Goal: Task Accomplishment & Management: Use online tool/utility

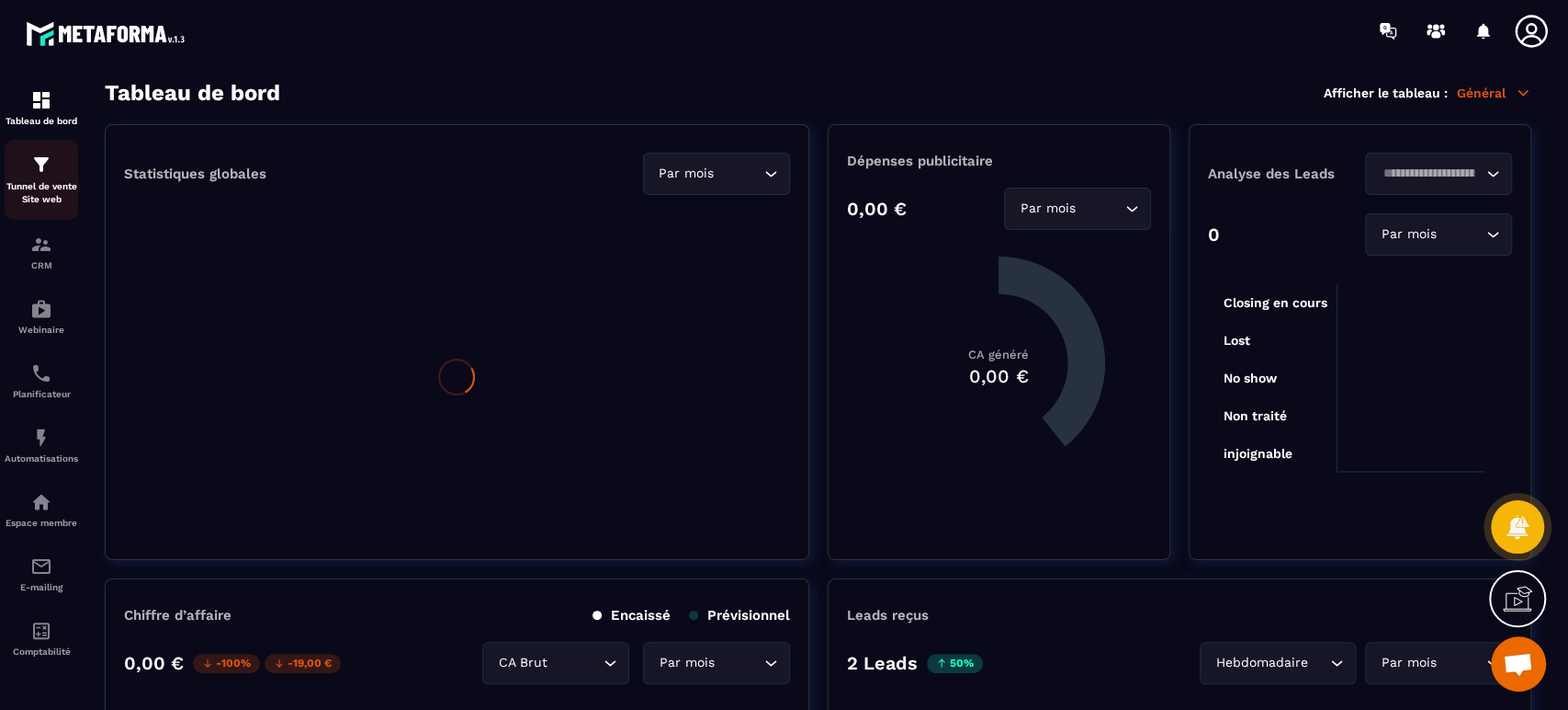
click at [44, 171] on img at bounding box center [40, 164] width 22 height 22
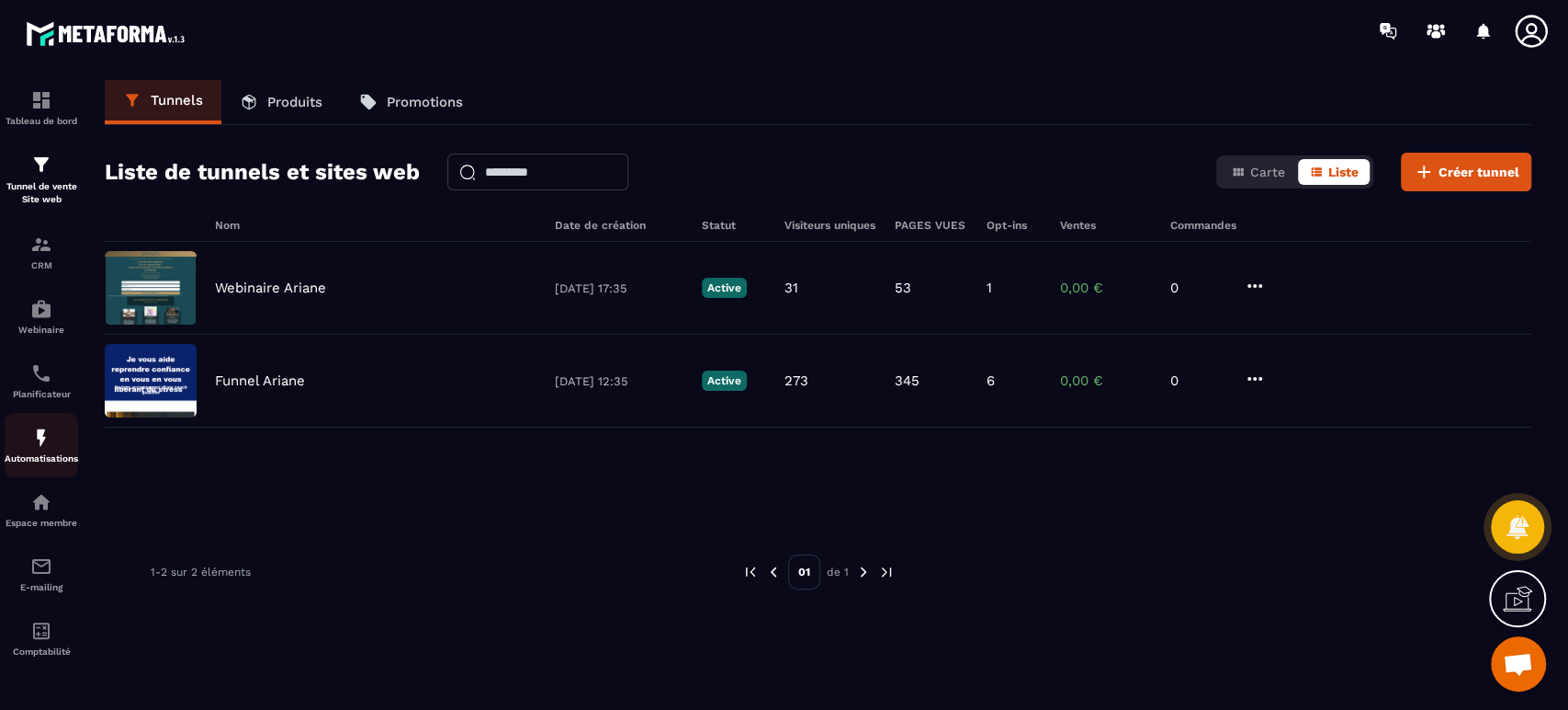
click at [39, 445] on img at bounding box center [40, 437] width 22 height 22
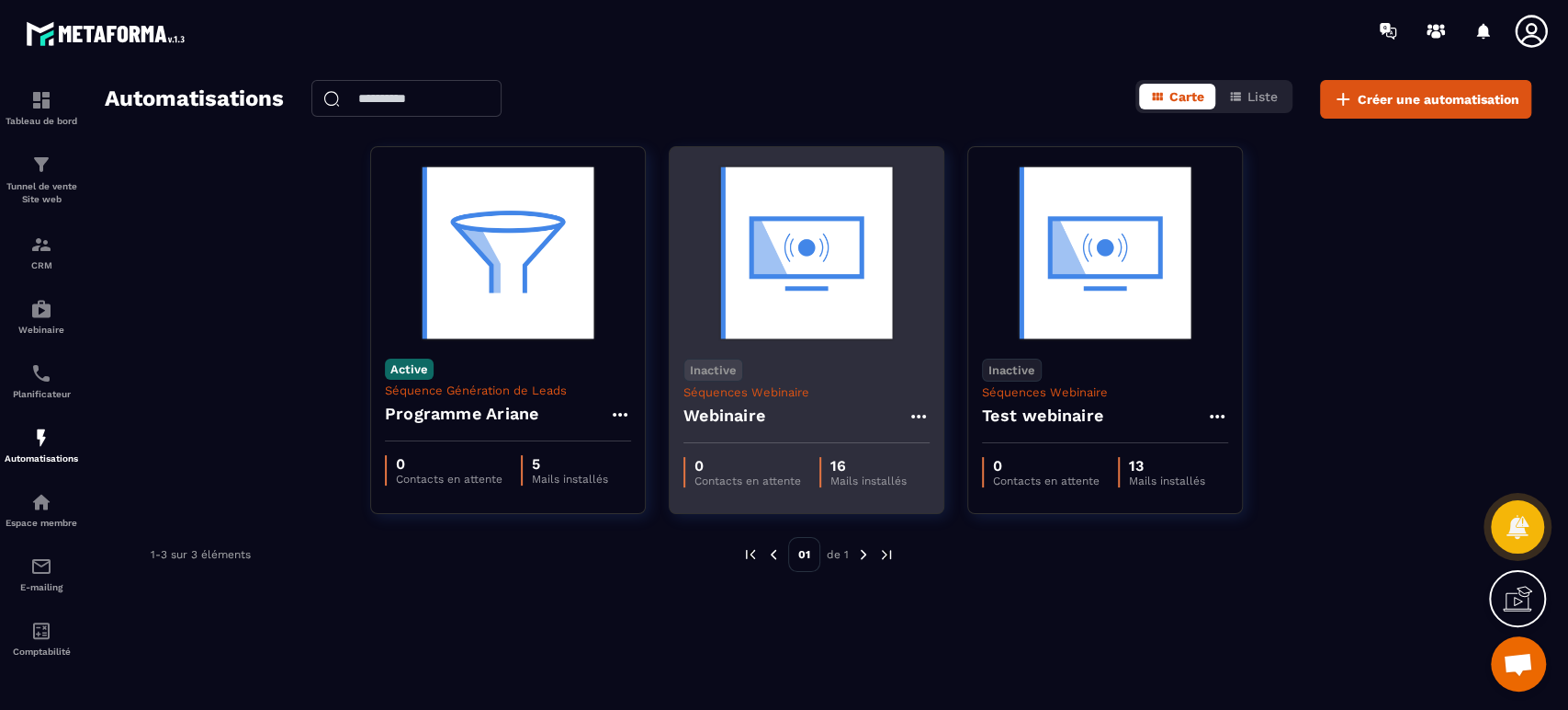
click at [845, 387] on p "Séquences Webinaire" at bounding box center [807, 392] width 246 height 14
click at [856, 285] on img at bounding box center [807, 252] width 246 height 183
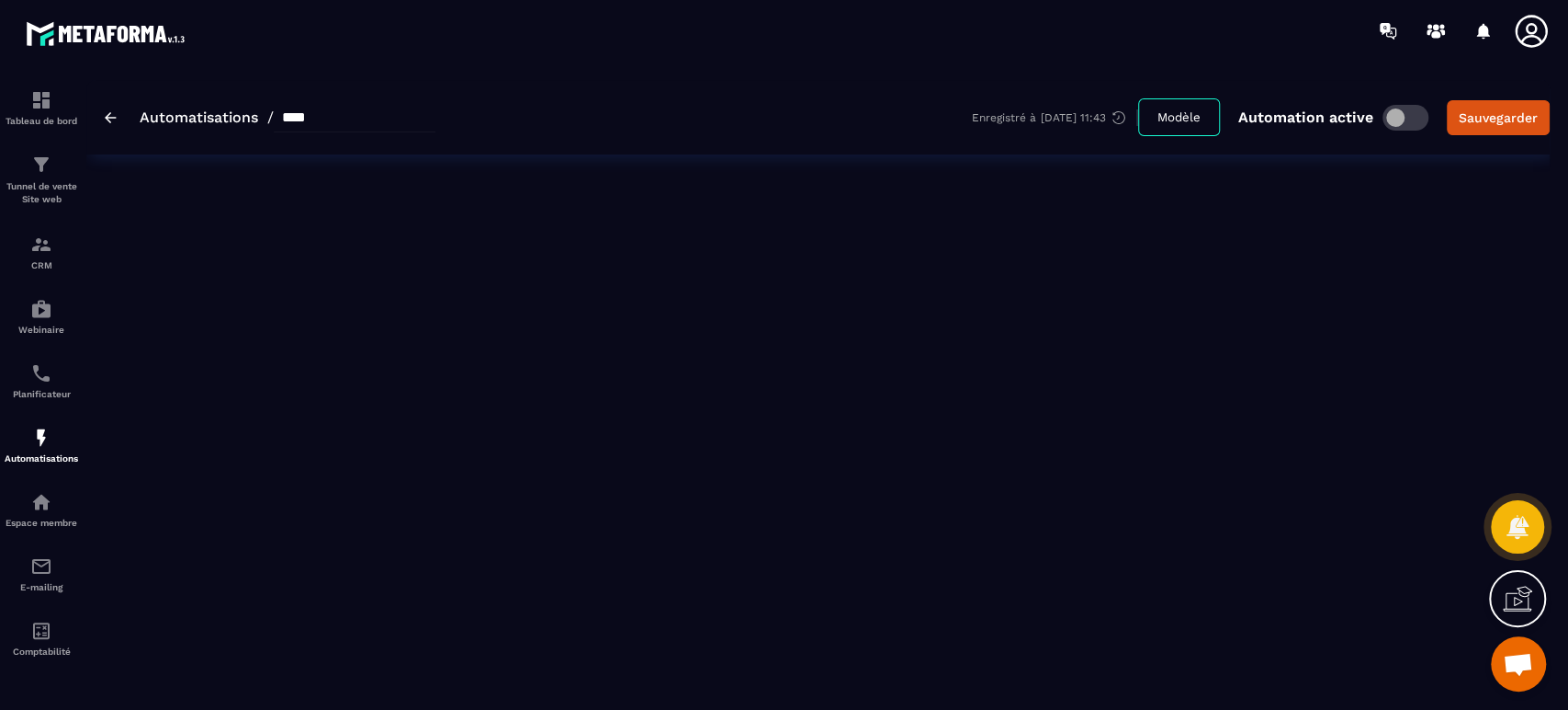
type input "*********"
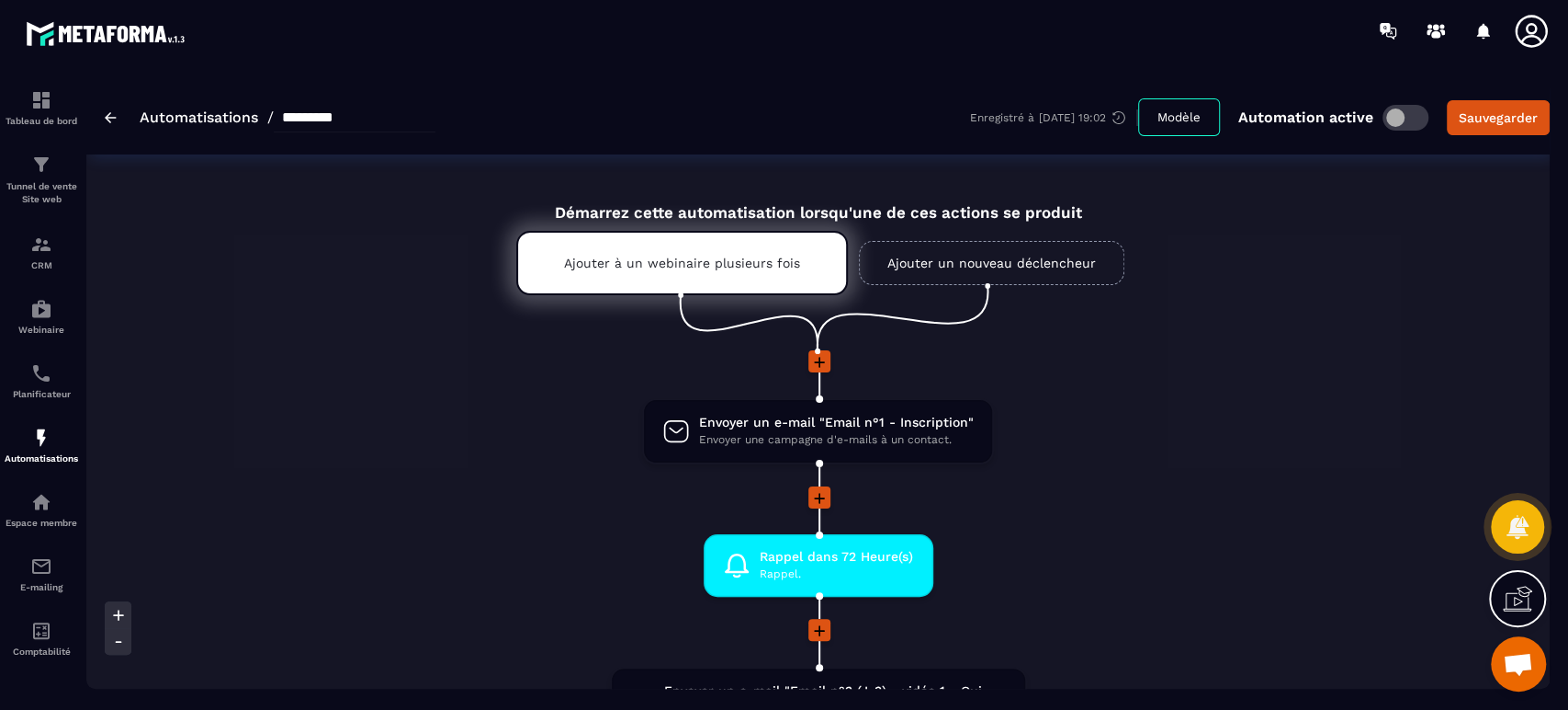
click at [1353, 428] on li "Envoyer un e-mail "Email n°1 - Inscription" Envoyer une campagne d'e-mails à un…" at bounding box center [818, 442] width 1408 height 88
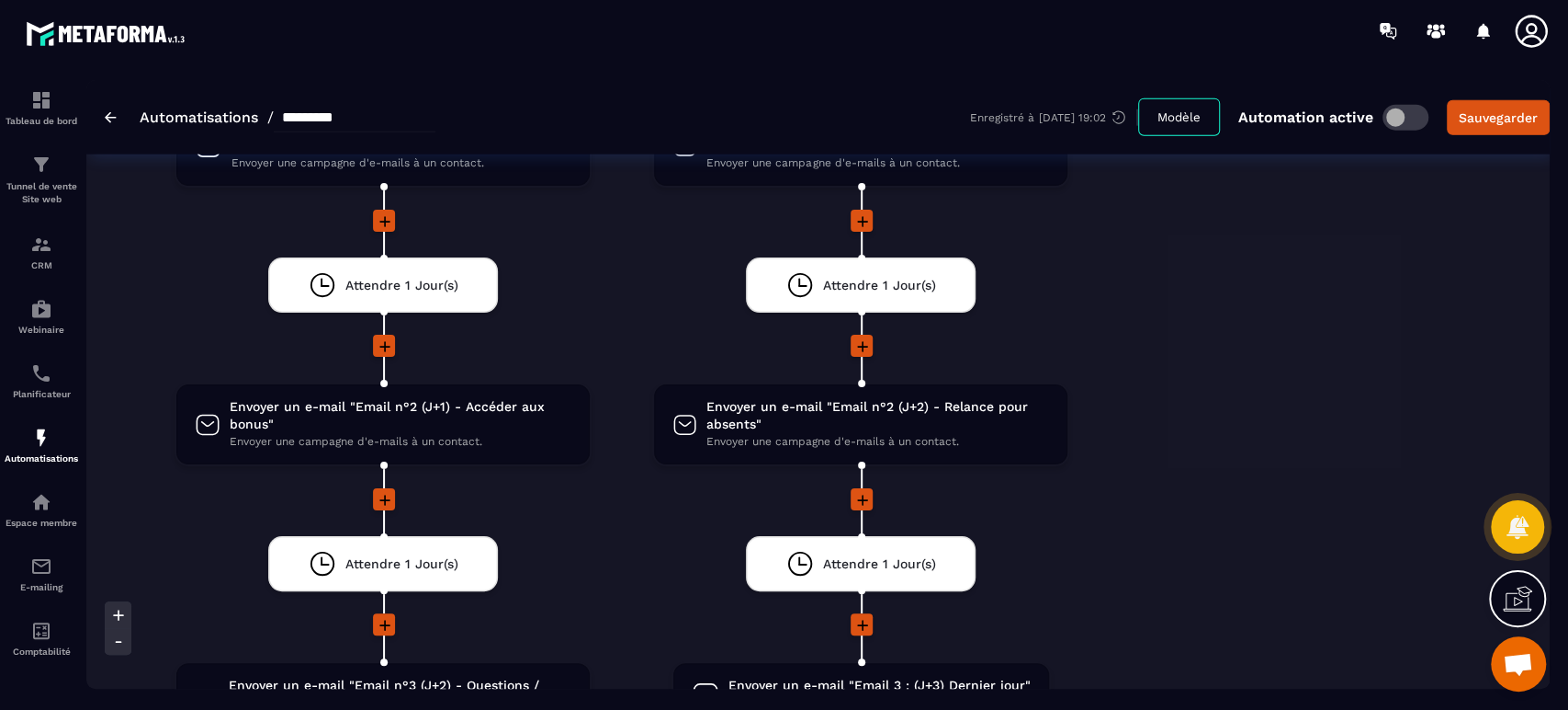
scroll to position [3022, 0]
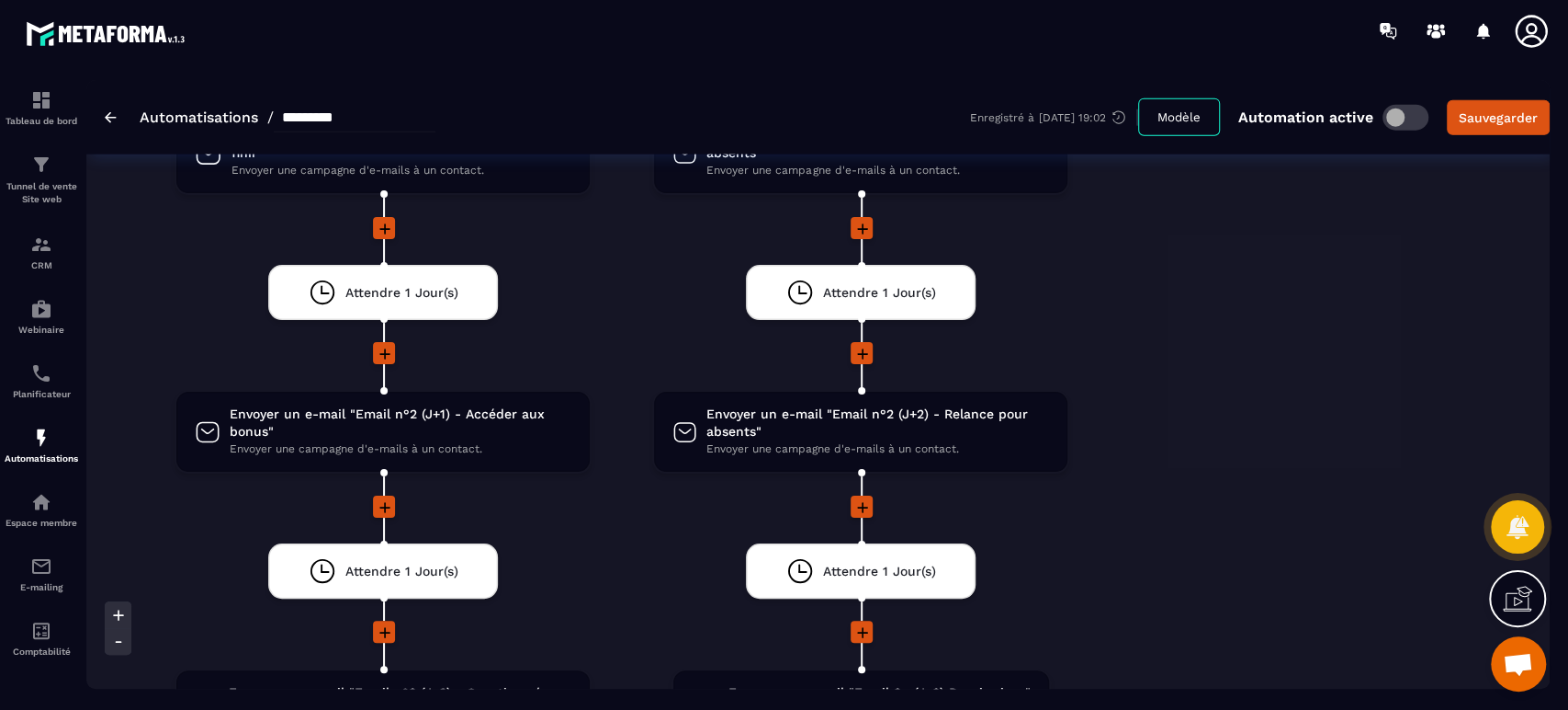
click at [1353, 428] on div "Non Envoyer un e-mail "je ne te vois pas co" Envoyer une campagne d'e-mails à u…" at bounding box center [1325, 682] width 392 height 2128
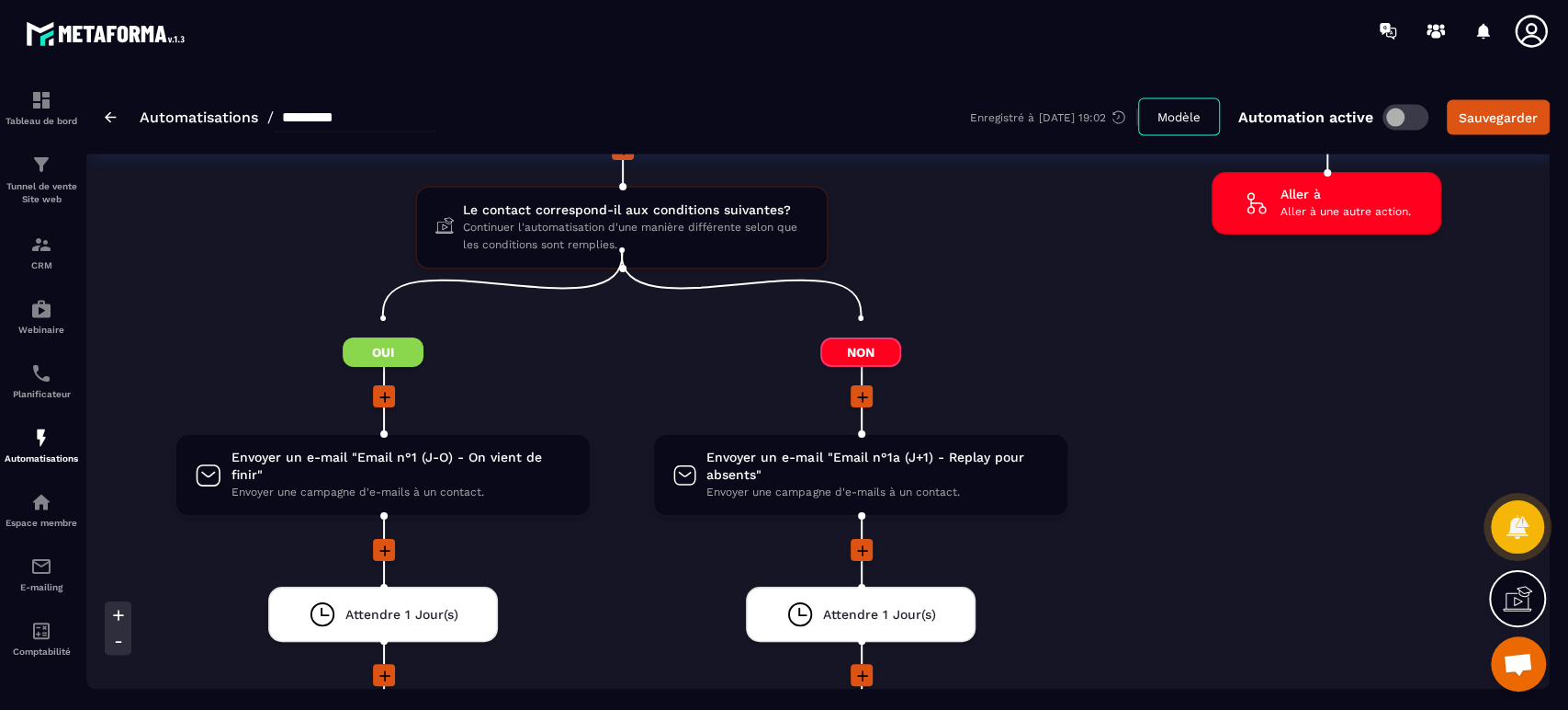
scroll to position [2749, 0]
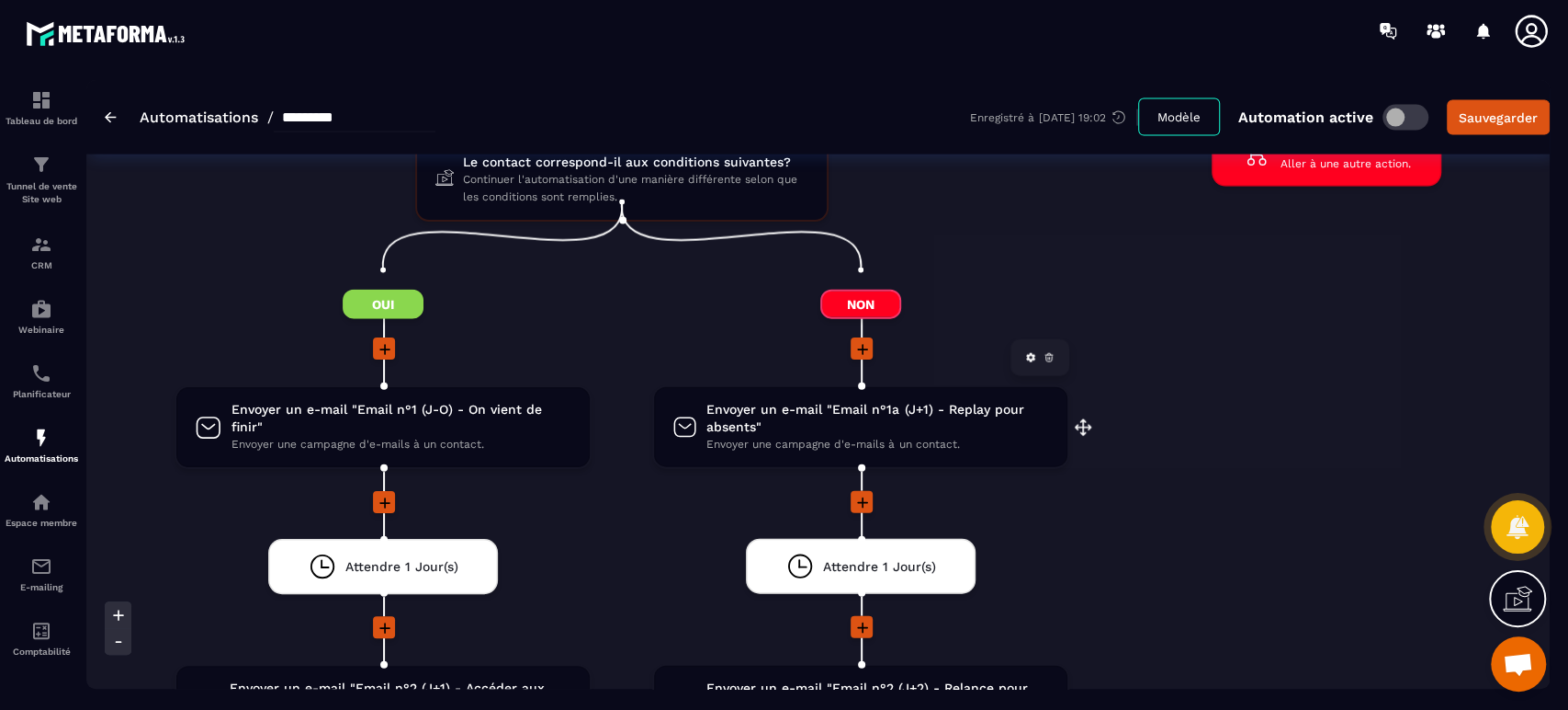
click at [789, 413] on span "Envoyer un e-mail "Email n°1a (J+1) - Replay pour absents"" at bounding box center [878, 418] width 343 height 35
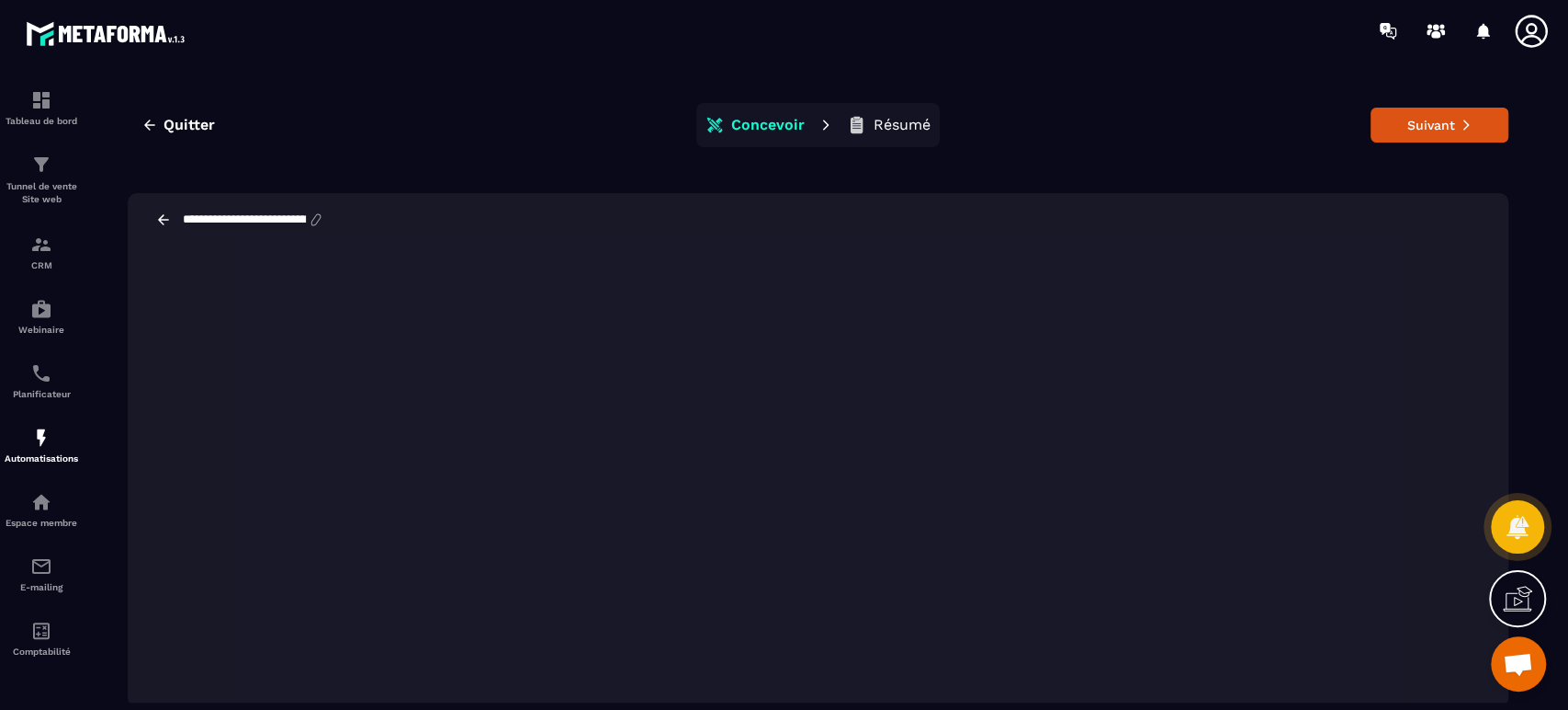
click at [157, 221] on icon at bounding box center [164, 220] width 17 height 17
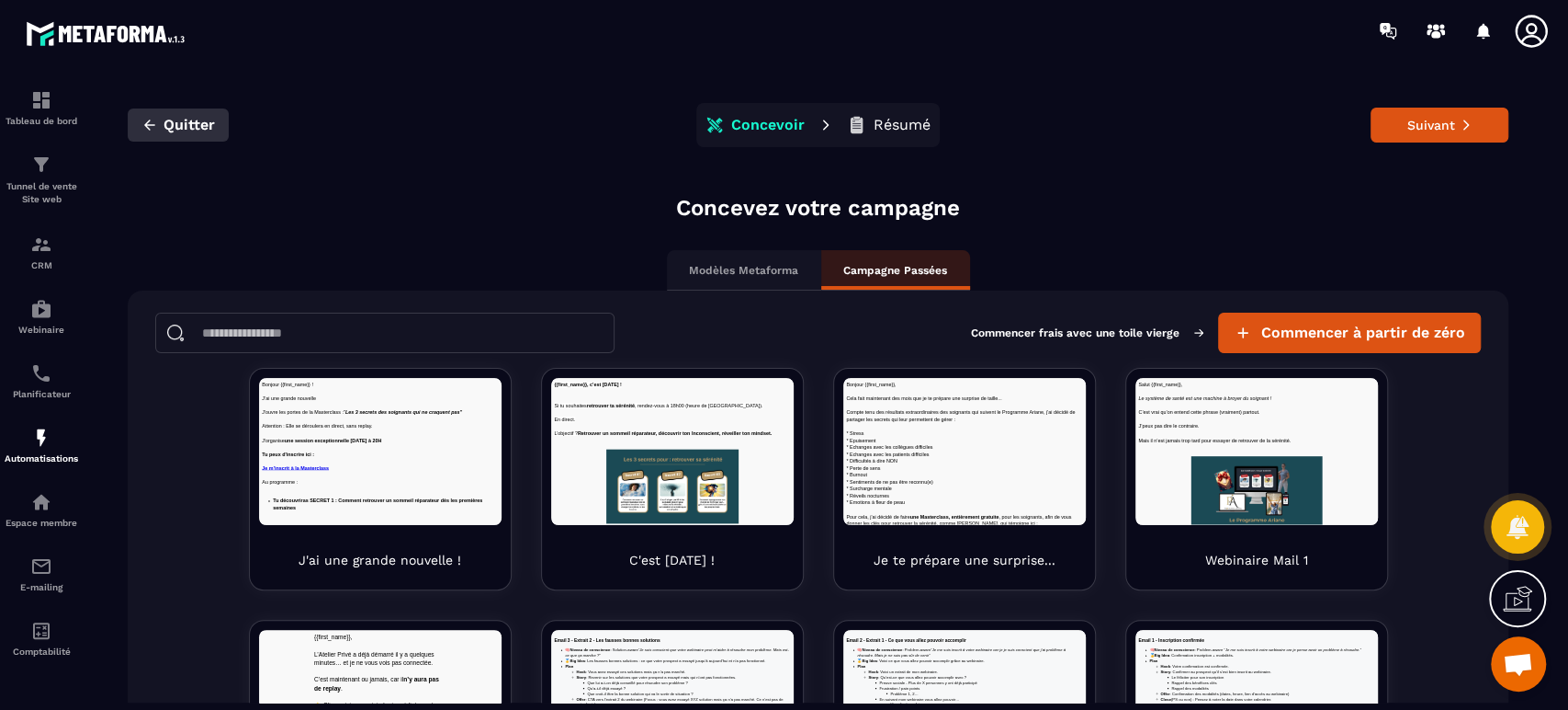
click at [194, 120] on span "Quitter" at bounding box center [189, 125] width 52 height 19
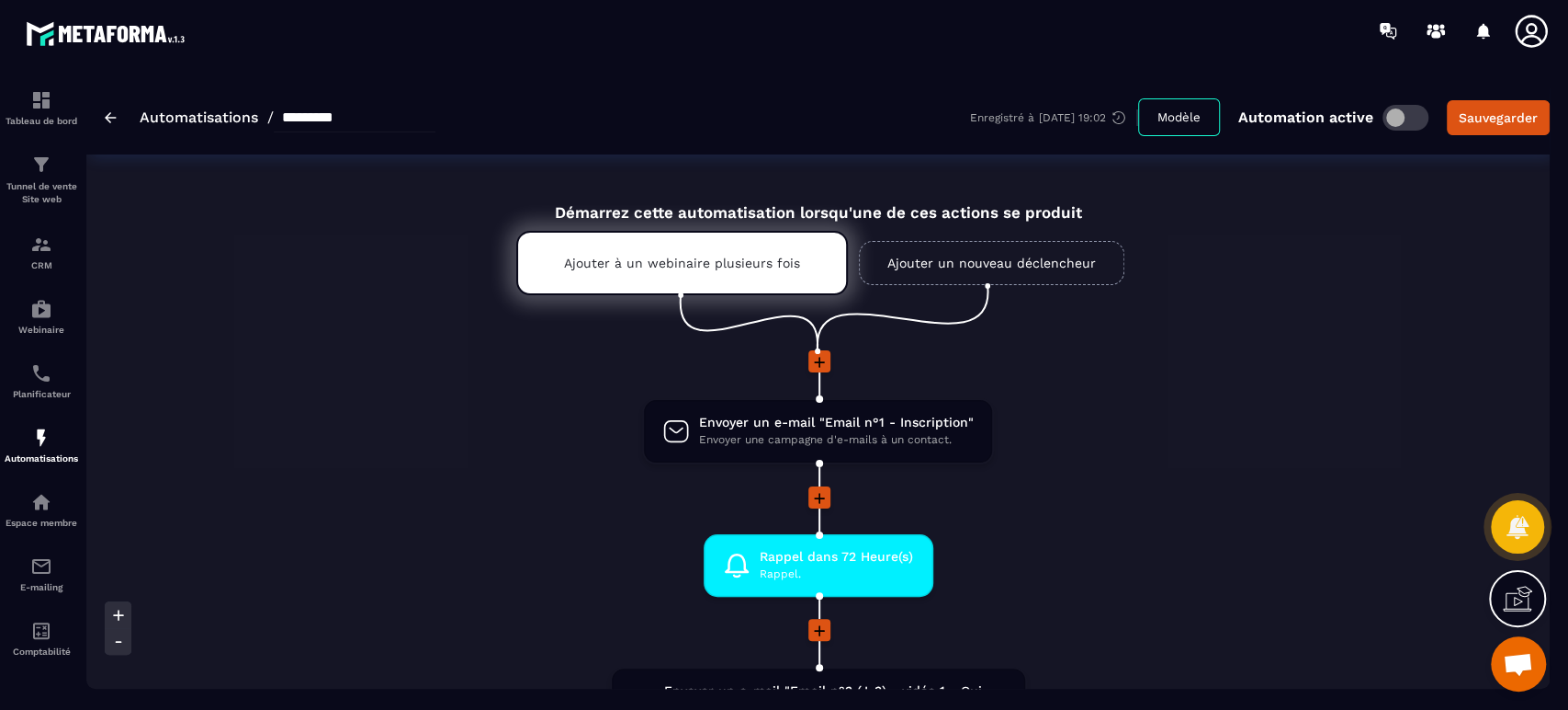
click at [1270, 506] on div at bounding box center [818, 498] width 1408 height 24
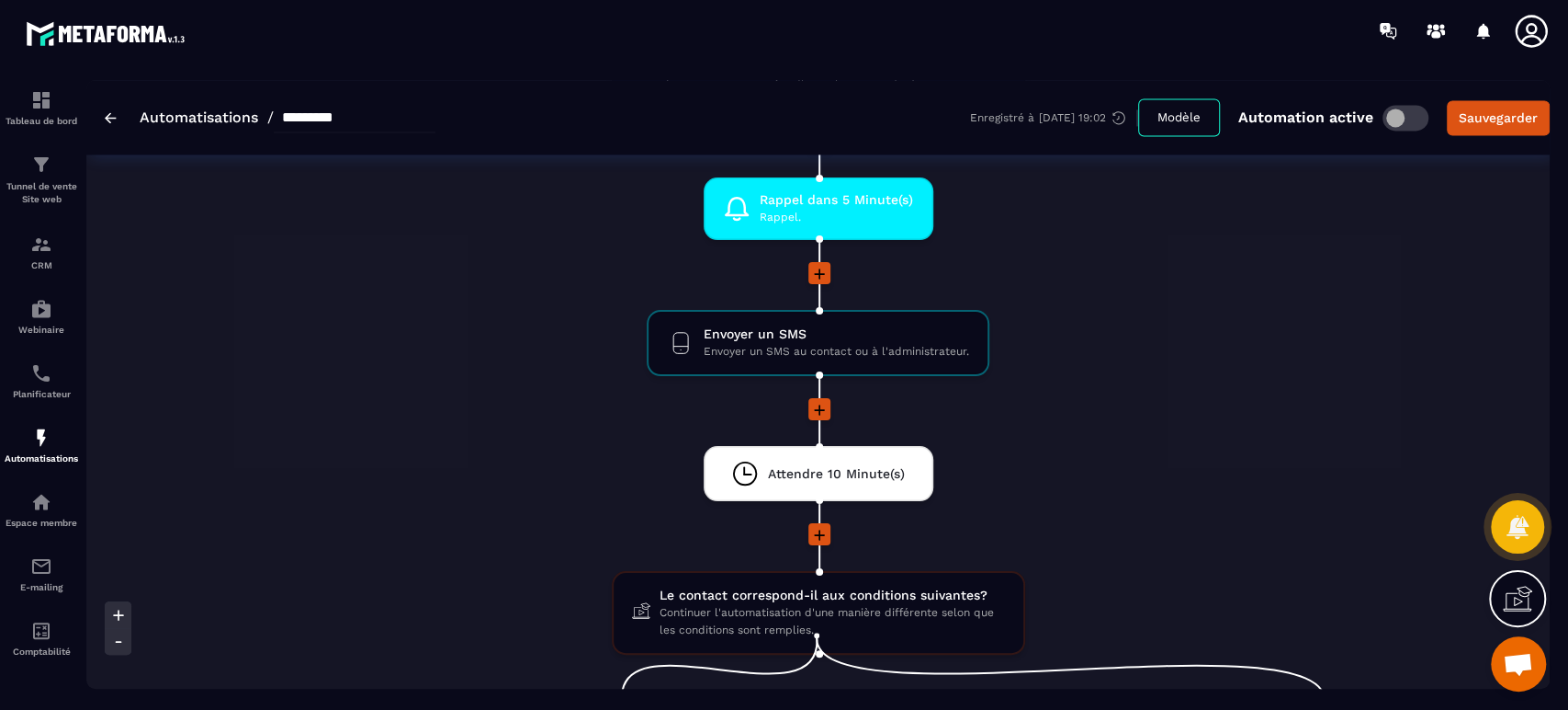
scroll to position [1879, 0]
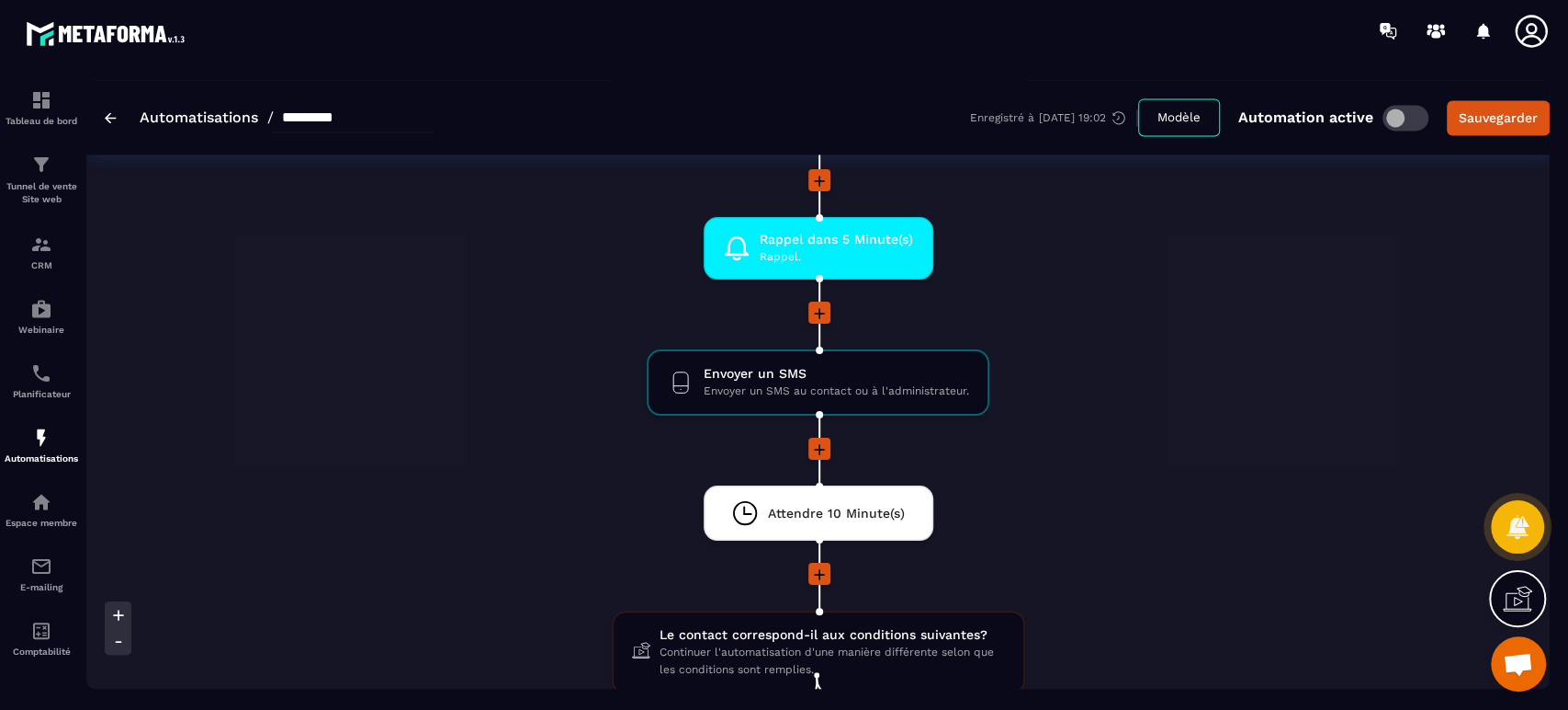
click at [111, 115] on img at bounding box center [110, 118] width 12 height 11
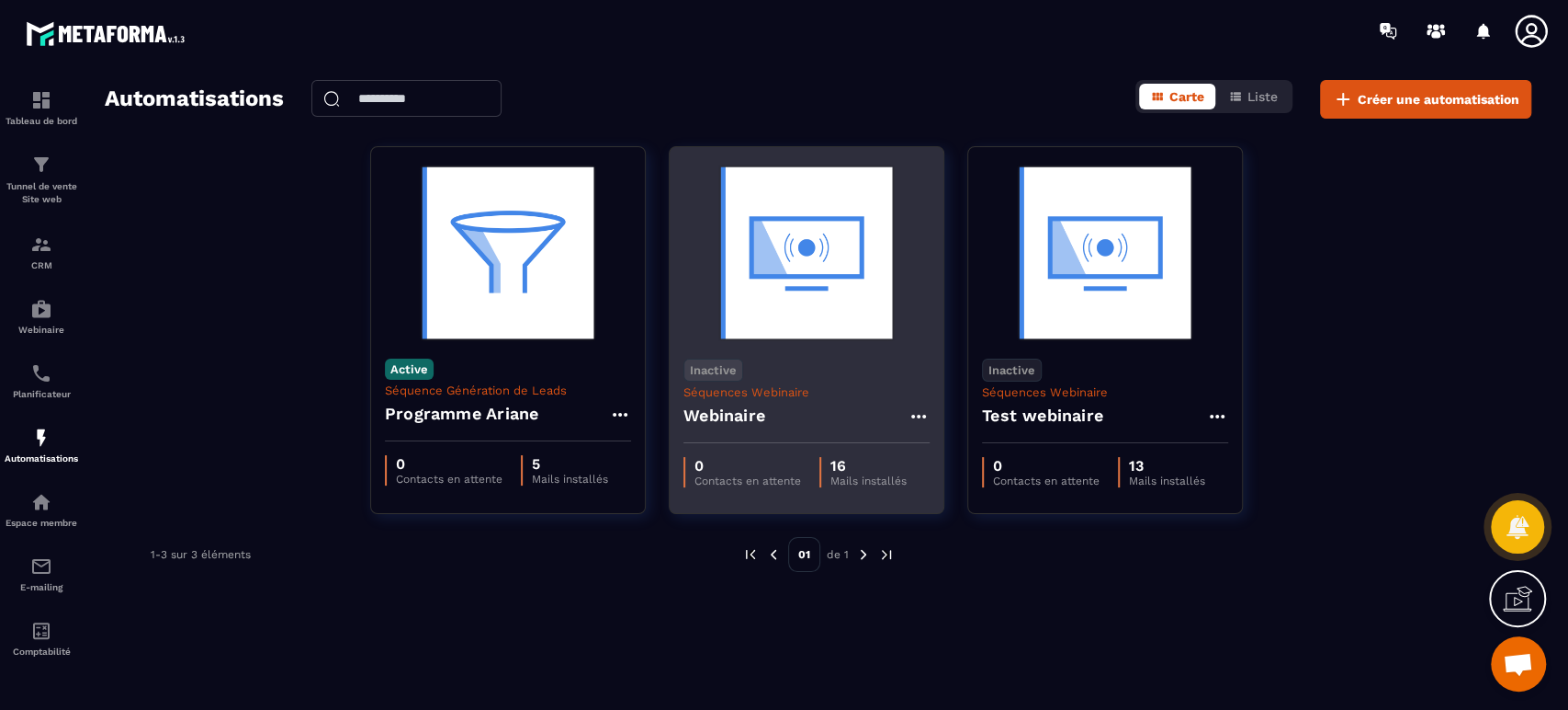
click at [817, 306] on img at bounding box center [807, 252] width 246 height 183
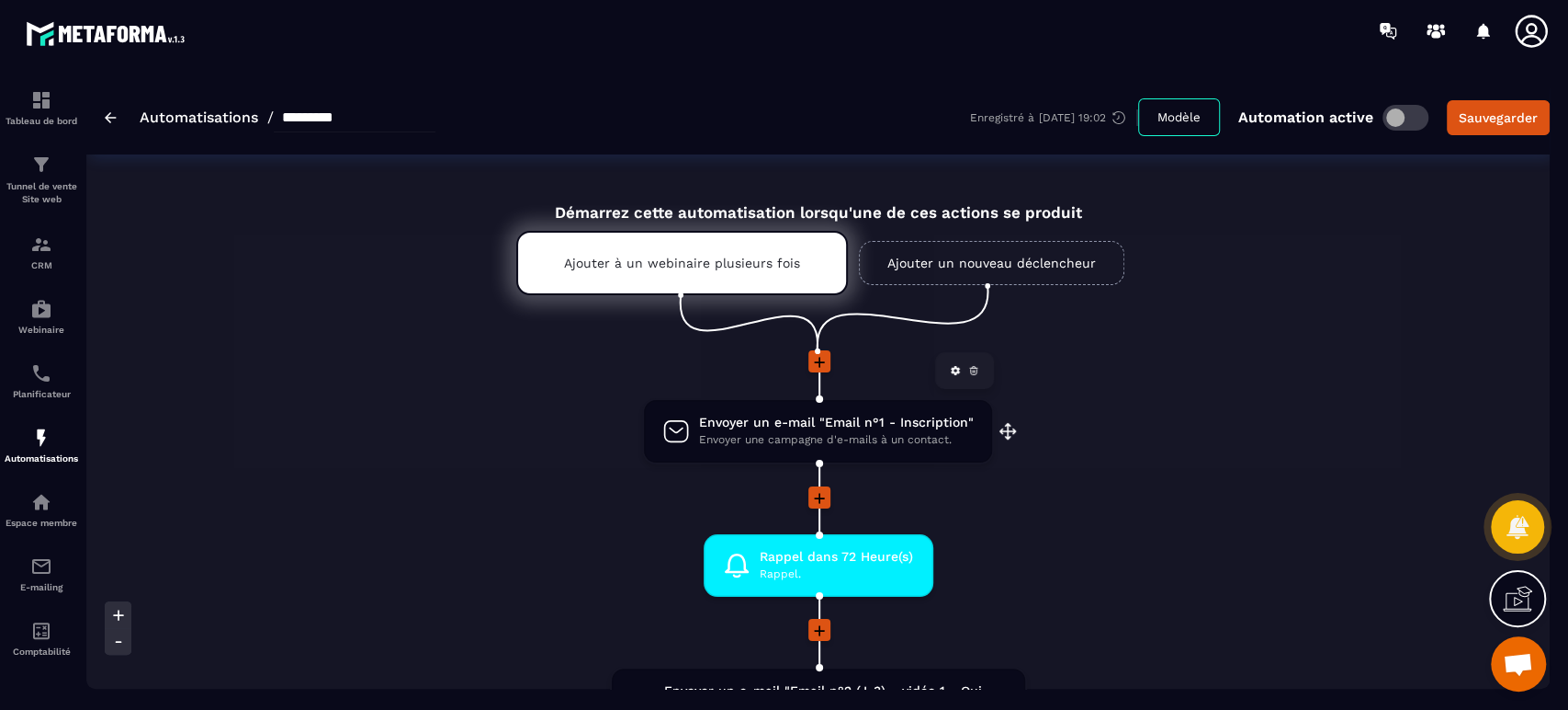
click at [801, 437] on span "Envoyer une campagne d'e-mails à un contact." at bounding box center [837, 439] width 274 height 18
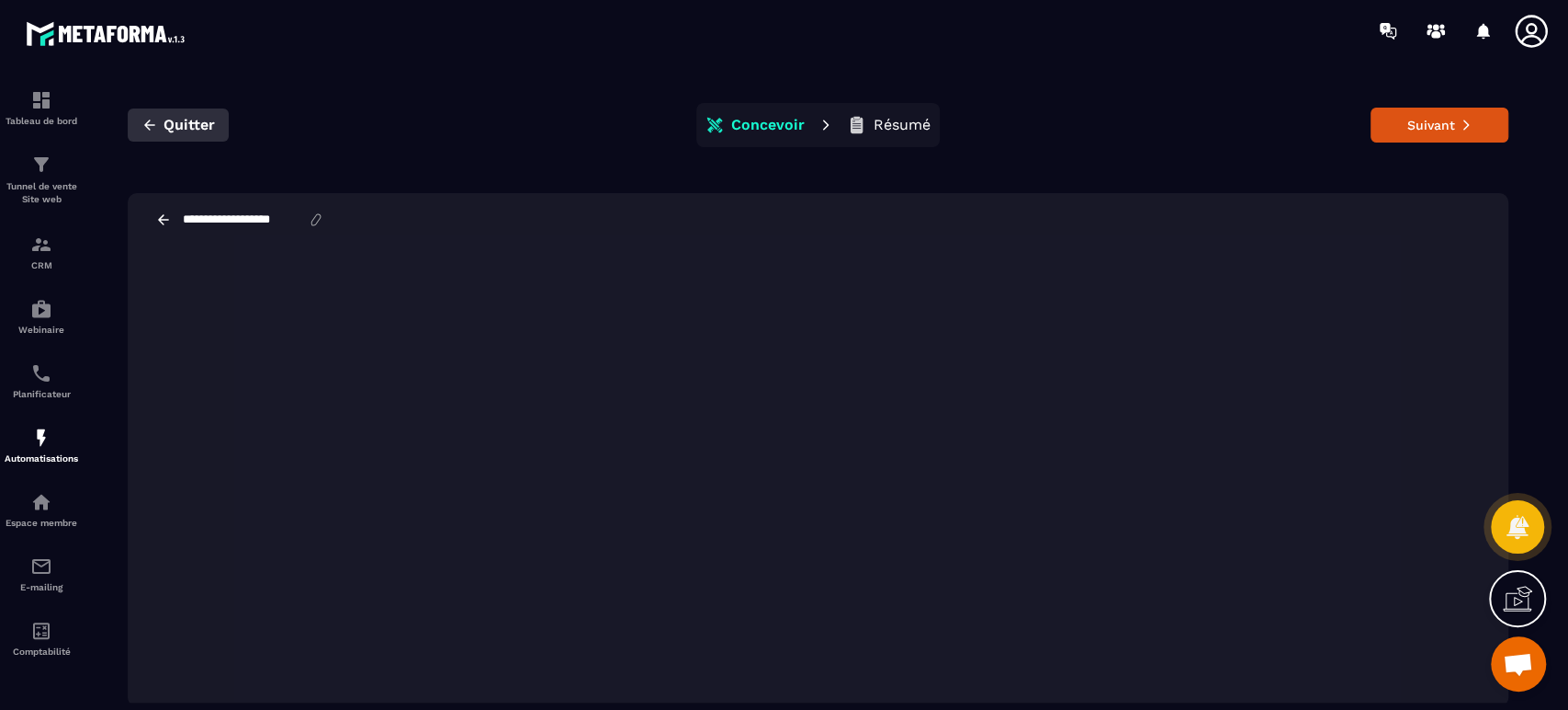
click at [188, 118] on span "Quitter" at bounding box center [189, 125] width 52 height 19
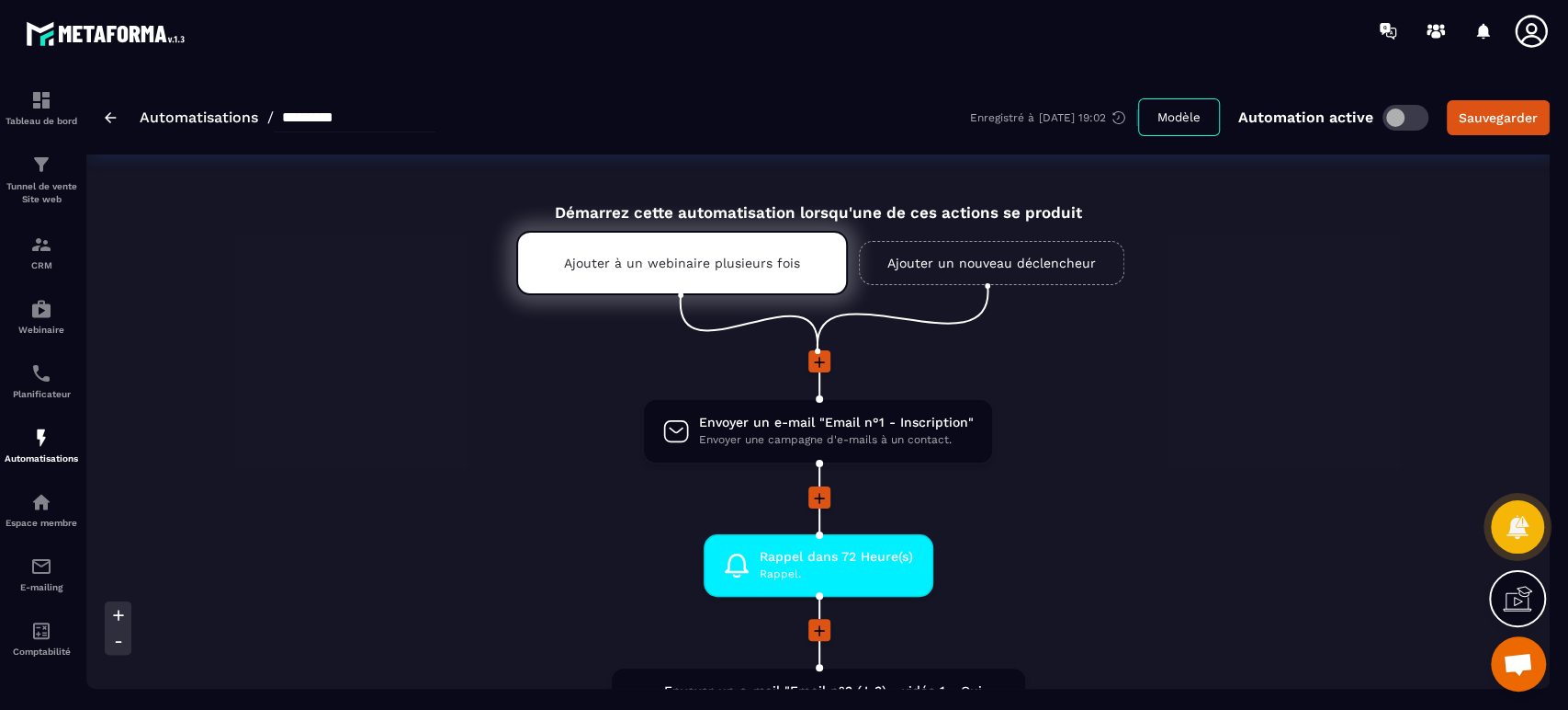
click at [1522, 34] on icon at bounding box center [1531, 31] width 37 height 37
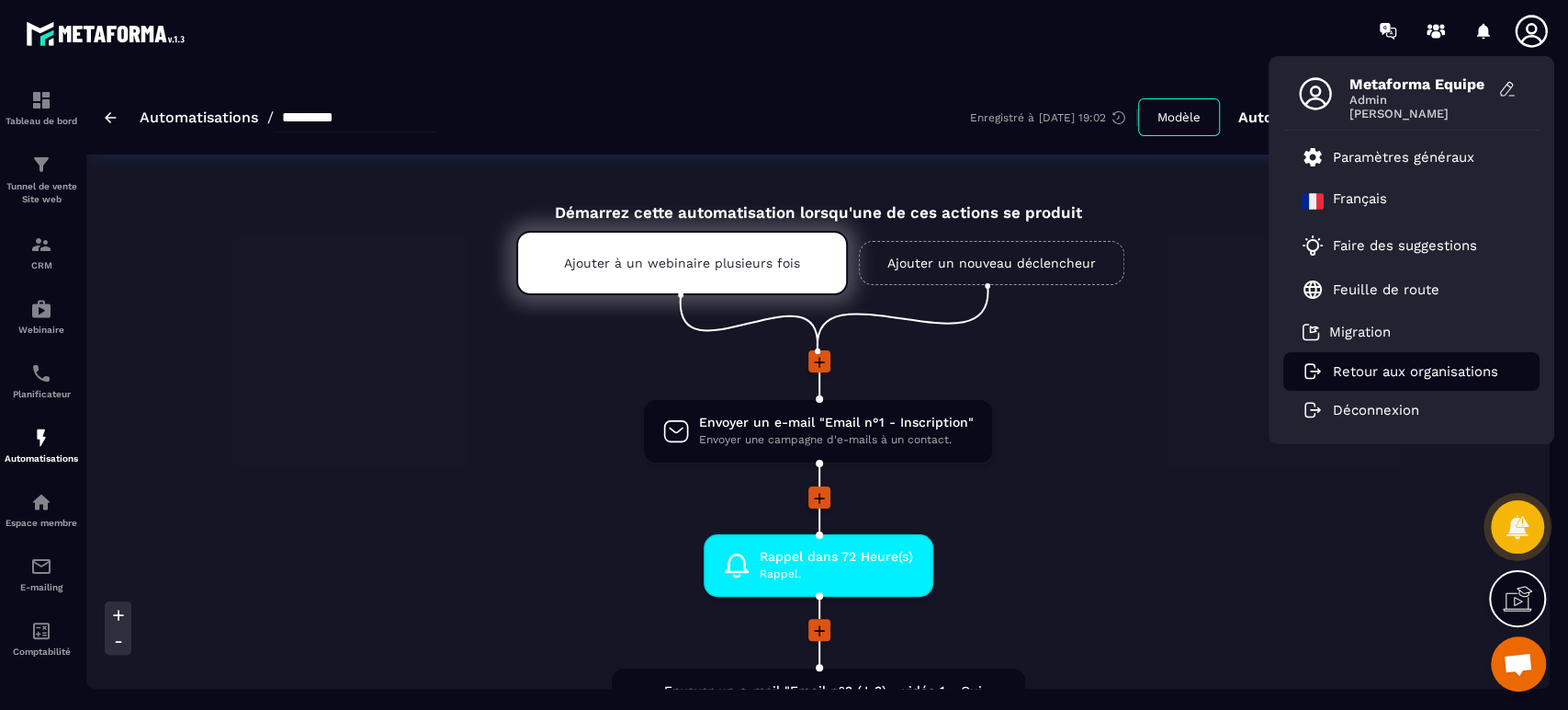
click at [1346, 381] on li "Retour aux organisations" at bounding box center [1411, 371] width 257 height 39
click at [1350, 371] on p "Retour aux organisations" at bounding box center [1416, 371] width 165 height 17
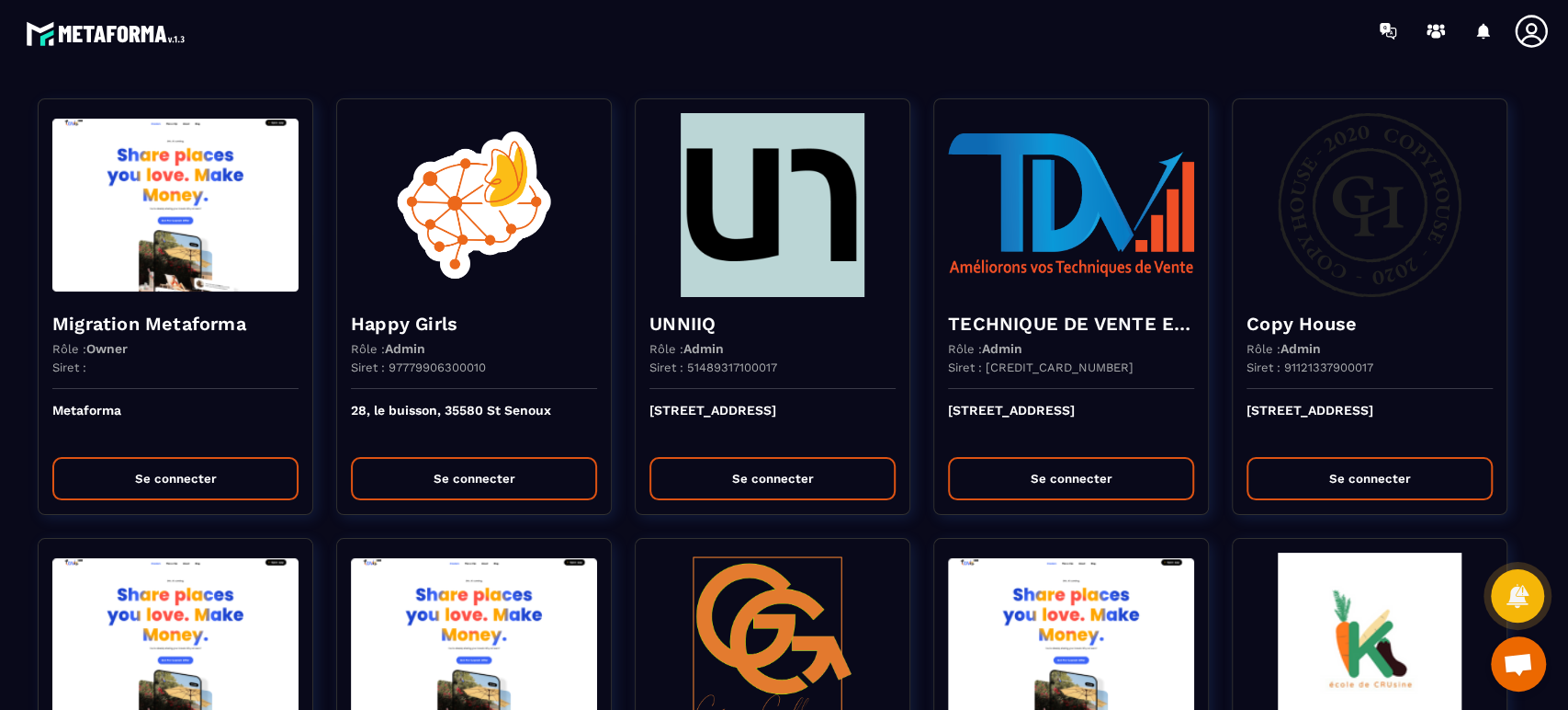
scroll to position [4331, 0]
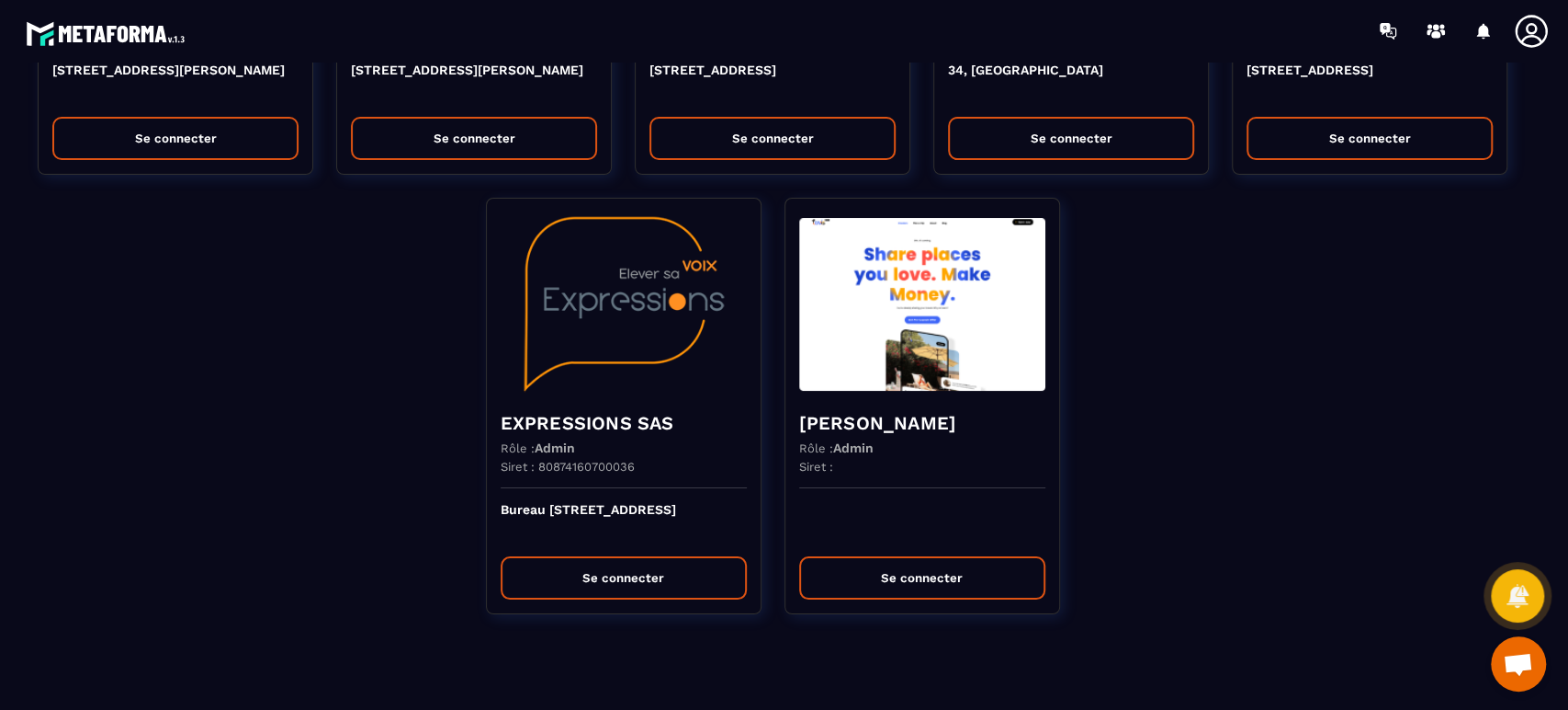
scroll to position [4676, 0]
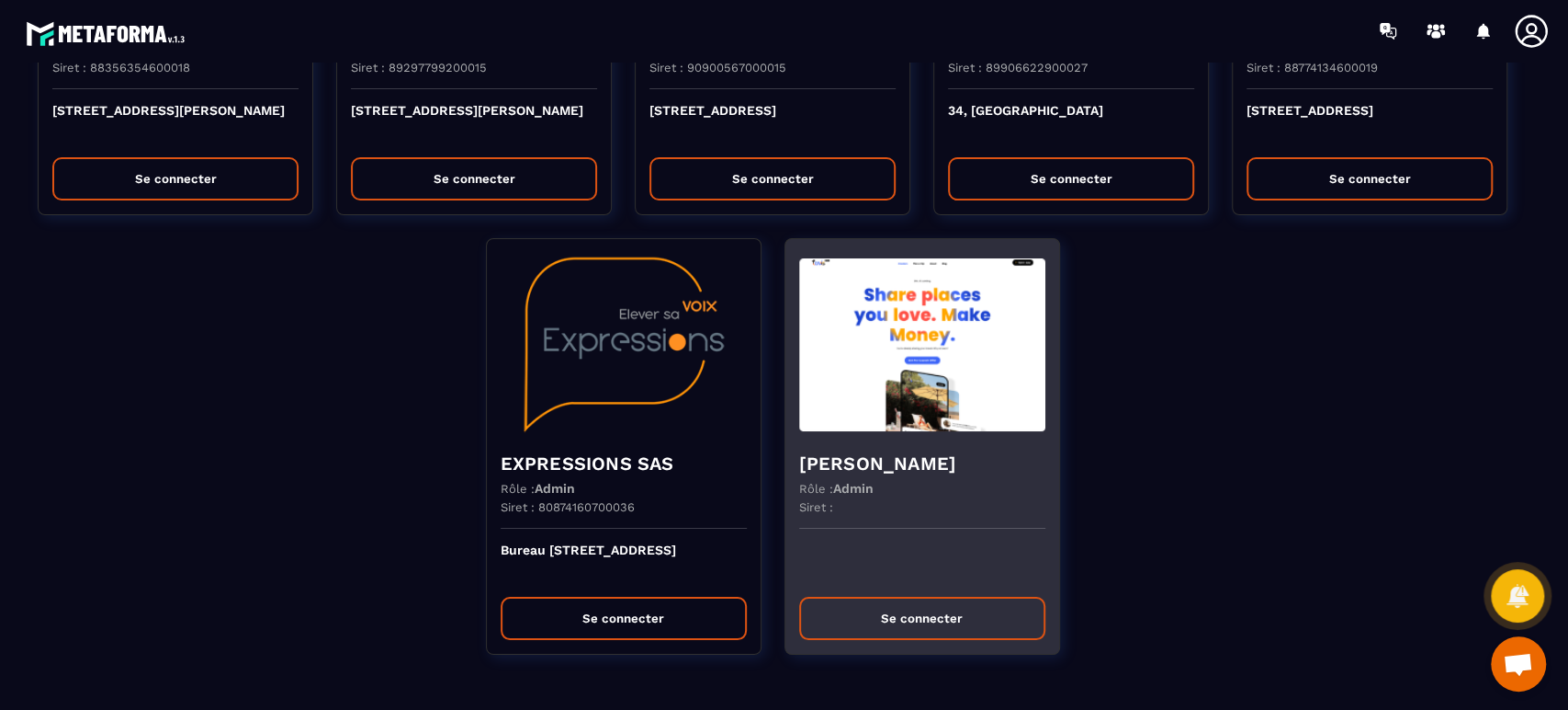
click at [904, 476] on h4 "[PERSON_NAME]" at bounding box center [922, 463] width 246 height 25
